Goal: Navigation & Orientation: Find specific page/section

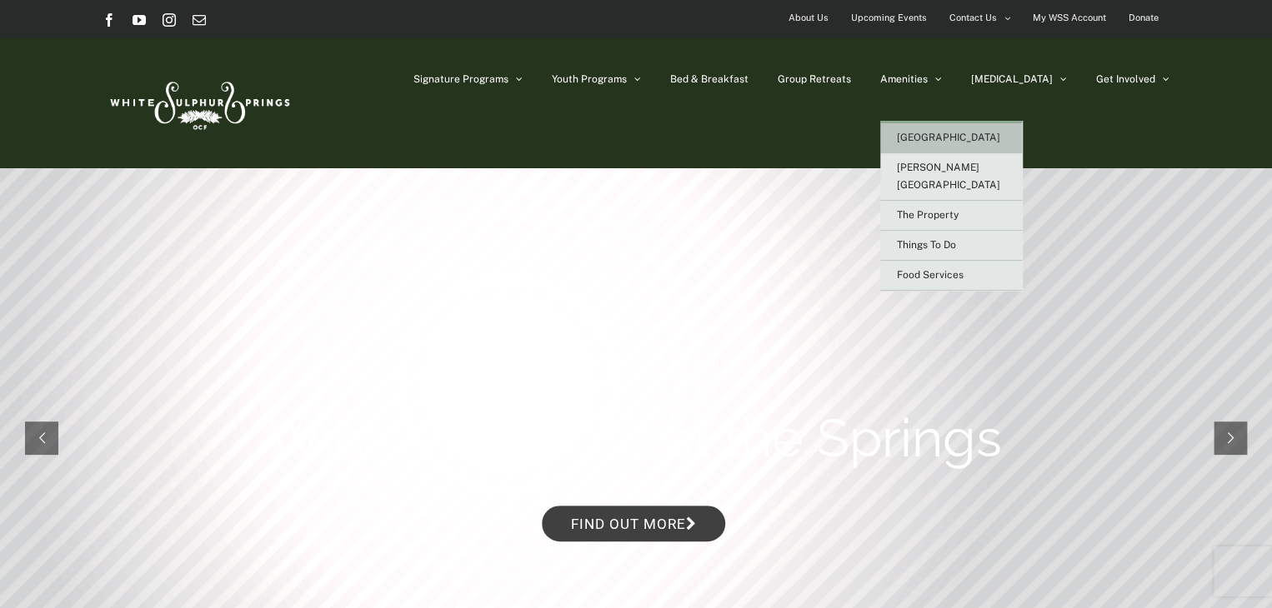
click at [982, 134] on span "[GEOGRAPHIC_DATA]" at bounding box center [948, 138] width 103 height 12
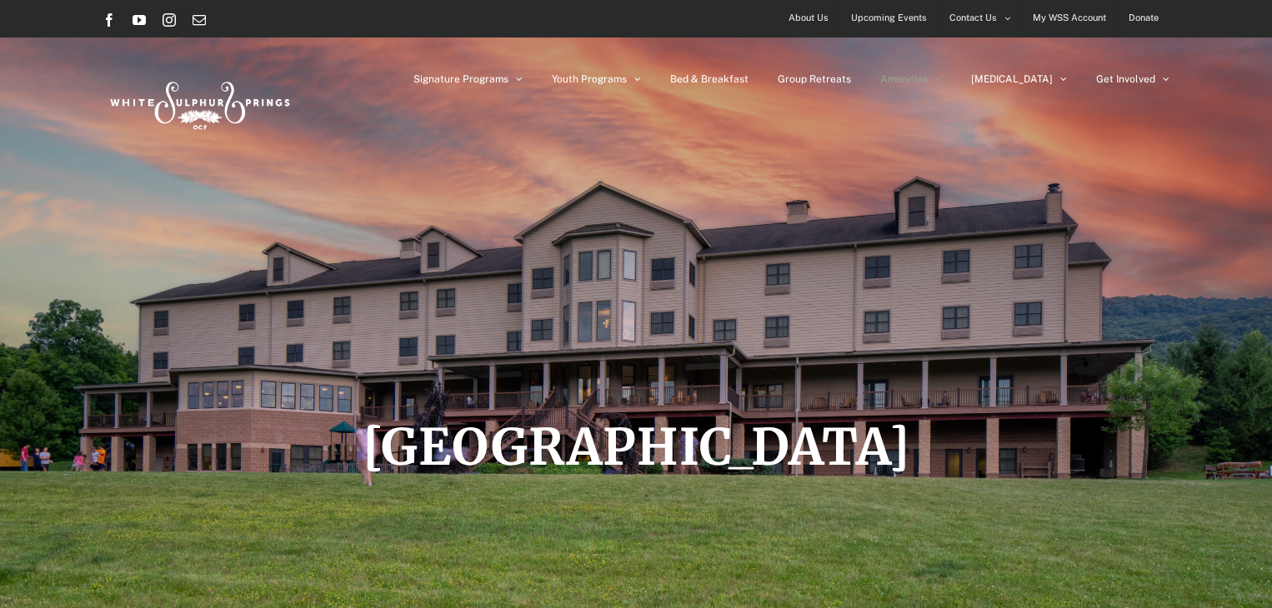
click at [198, 126] on img at bounding box center [198, 102] width 192 height 78
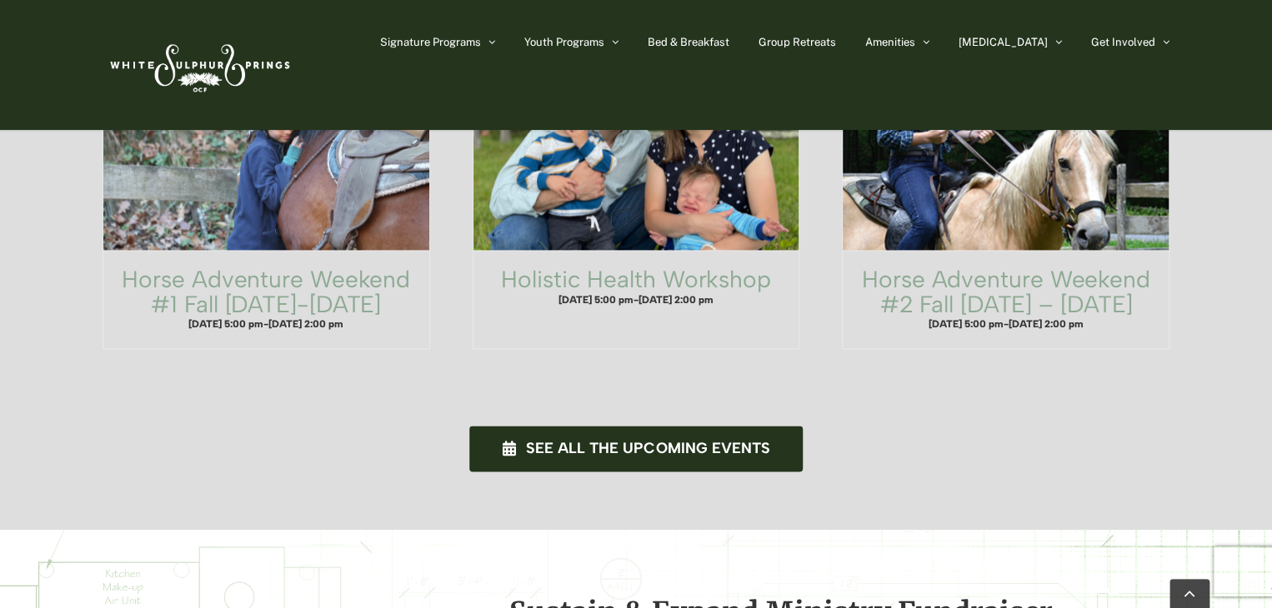
scroll to position [1110, 0]
